Goal: Task Accomplishment & Management: Manage account settings

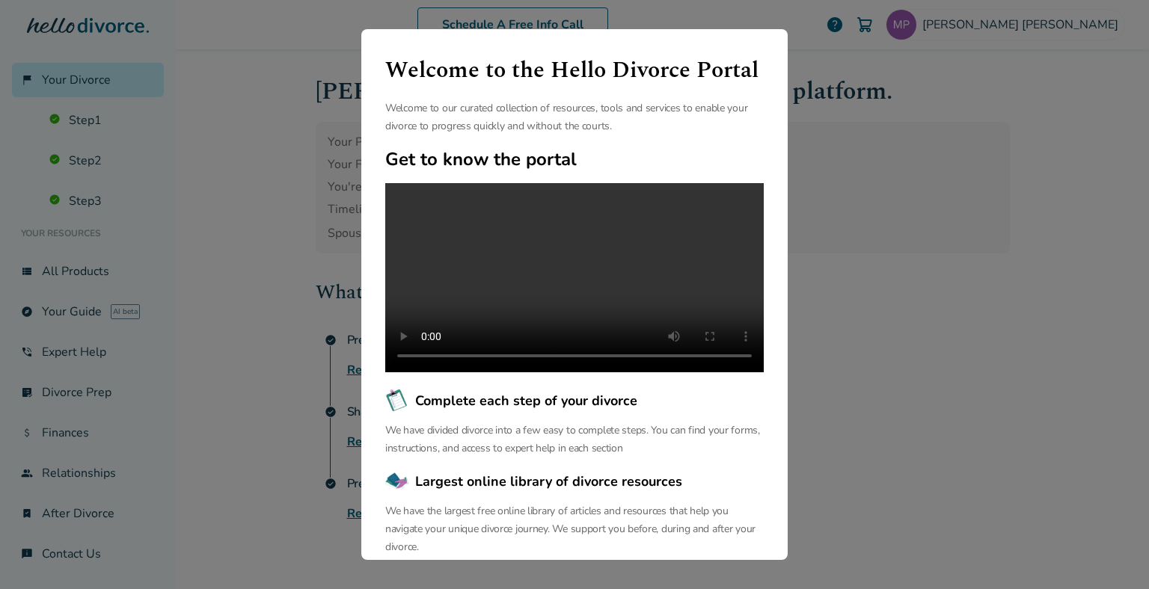
click at [825, 73] on div "Welcome to the Hello Divorce Portal Welcome to our curated collection of resour…" at bounding box center [574, 294] width 1149 height 589
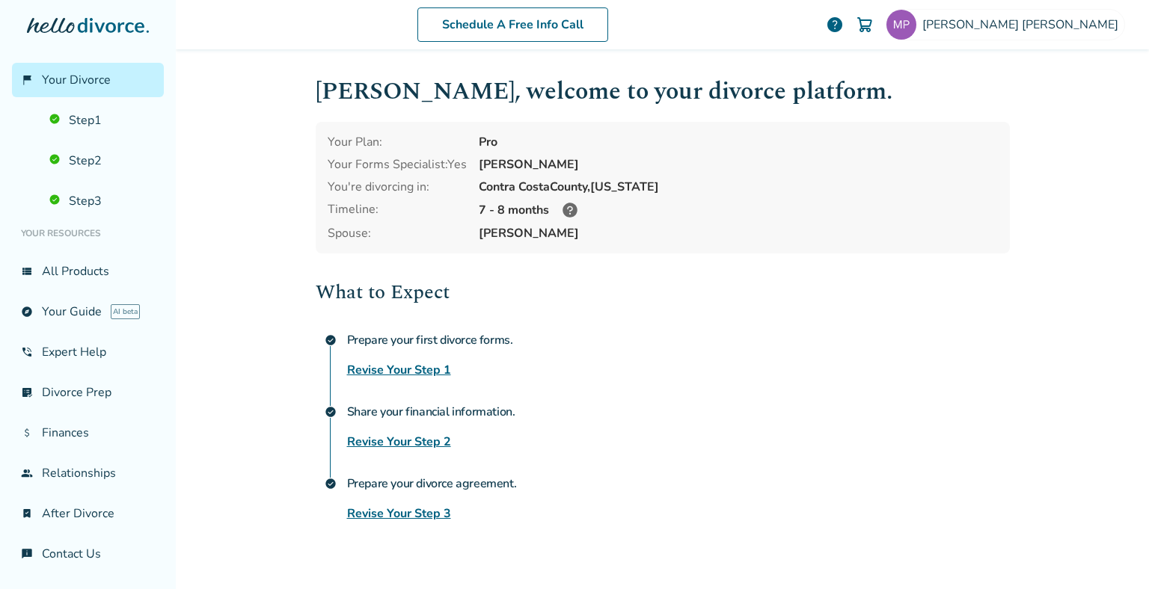
click at [598, 380] on div "What to Expect check_circle Prepare your first divorce forms. Revise Your Step …" at bounding box center [663, 399] width 694 height 245
click at [585, 265] on div "[PERSON_NAME] , welcome to your divorce platform. Your Plan: Pro Your Forms Spe…" at bounding box center [663, 297] width 694 height 449
click at [421, 511] on link "Revise Your Step 3" at bounding box center [399, 514] width 104 height 18
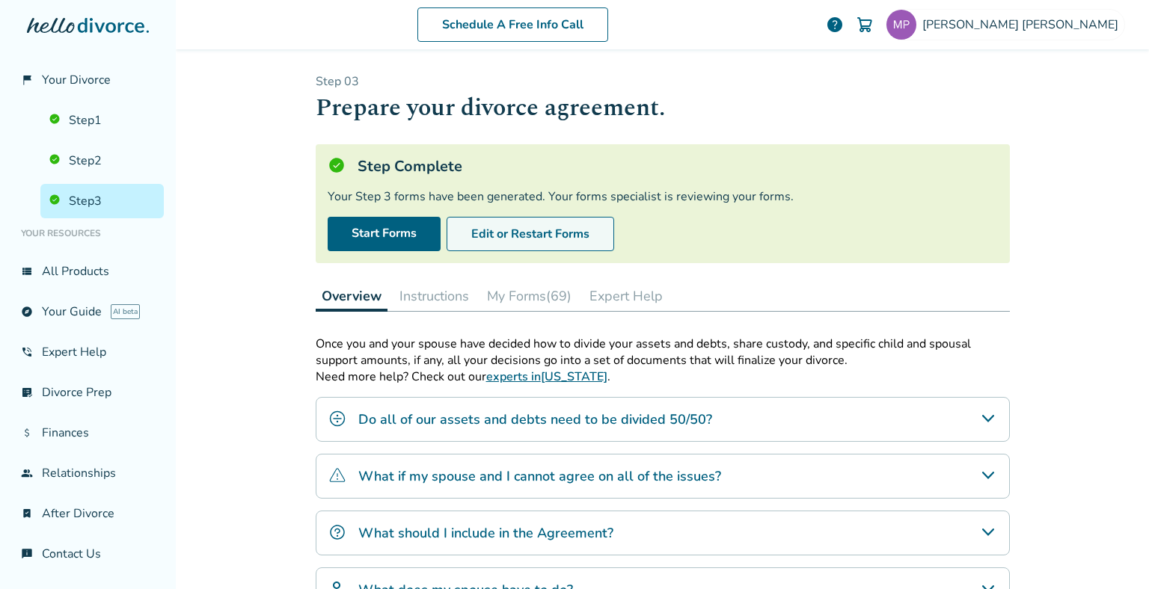
click at [511, 230] on button "Edit or Restart Forms" at bounding box center [529, 234] width 167 height 34
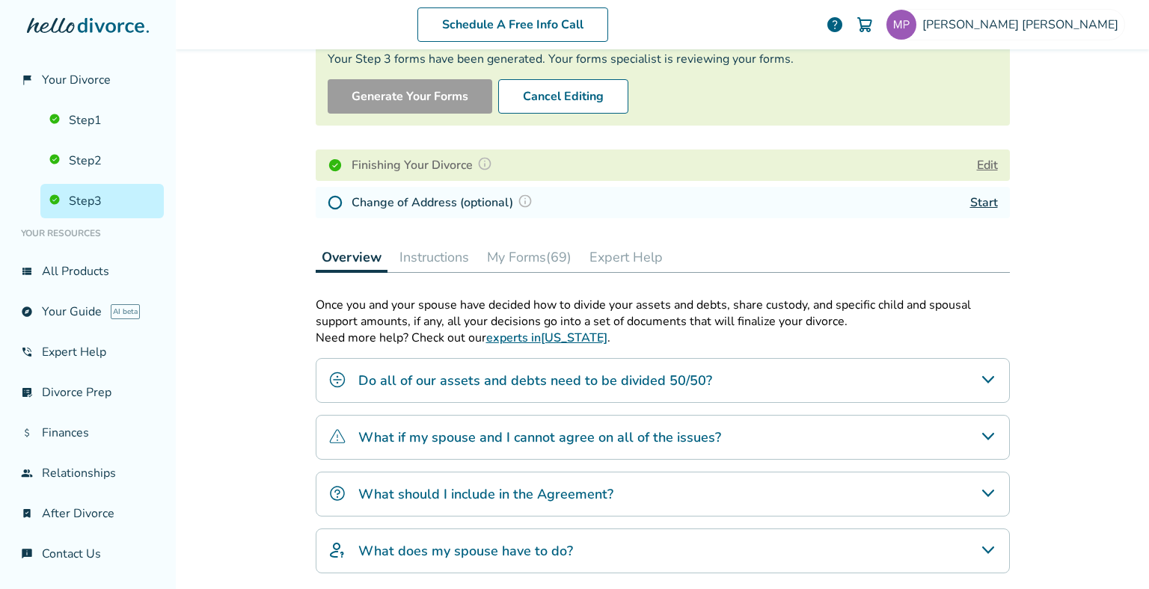
scroll to position [133, 0]
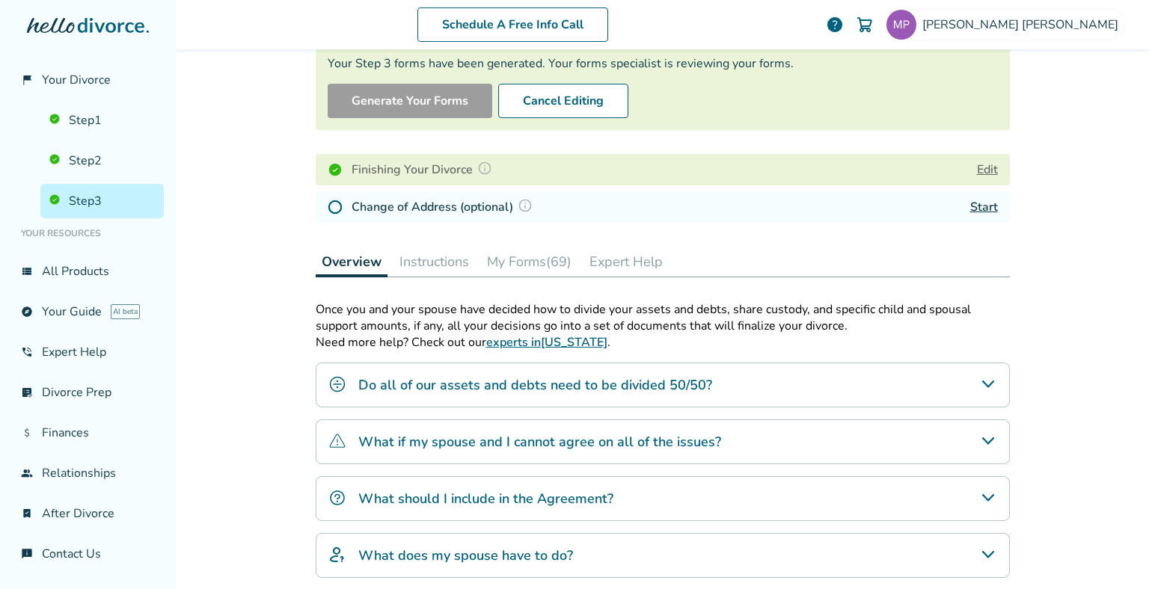
click at [983, 170] on button "Edit" at bounding box center [987, 170] width 21 height 18
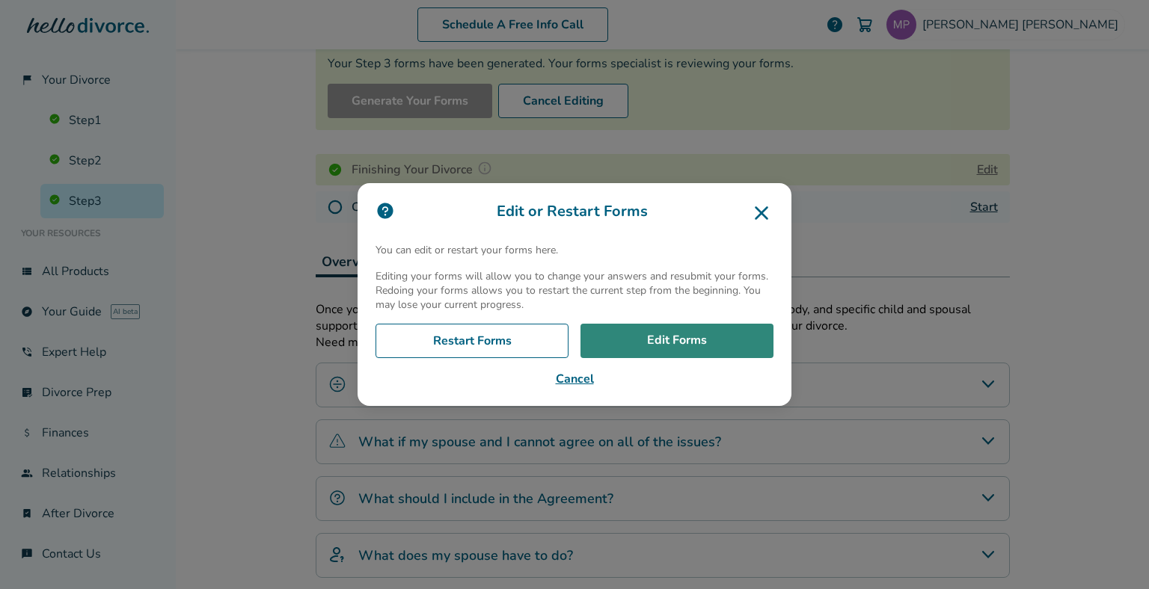
click at [661, 345] on link "Edit Forms" at bounding box center [676, 341] width 193 height 34
